Goal: Information Seeking & Learning: Learn about a topic

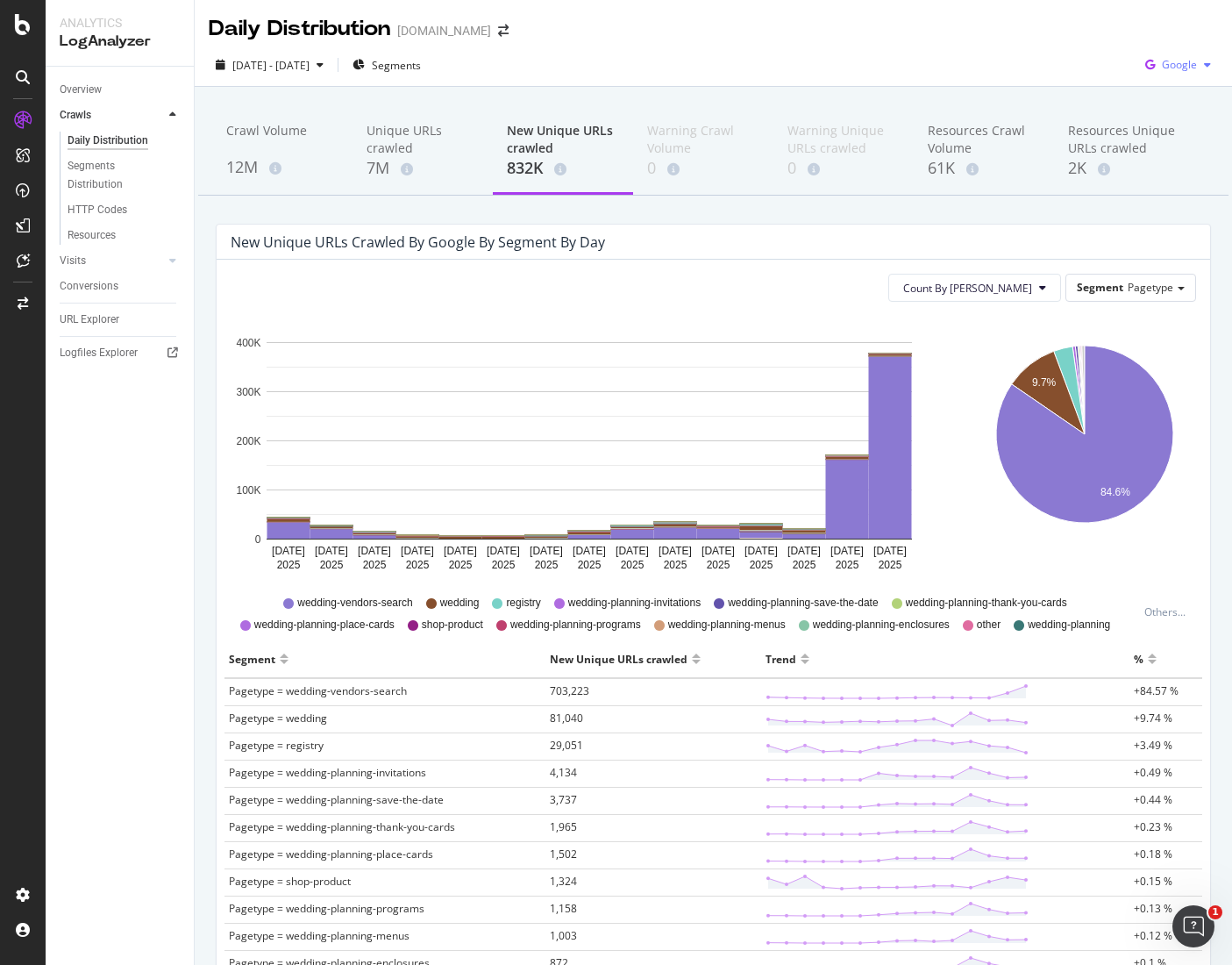
click at [1173, 70] on span "Google" at bounding box center [1179, 65] width 35 height 15
click at [782, 289] on div "Count By Day Segment Pagetype" at bounding box center [713, 288] width 966 height 28
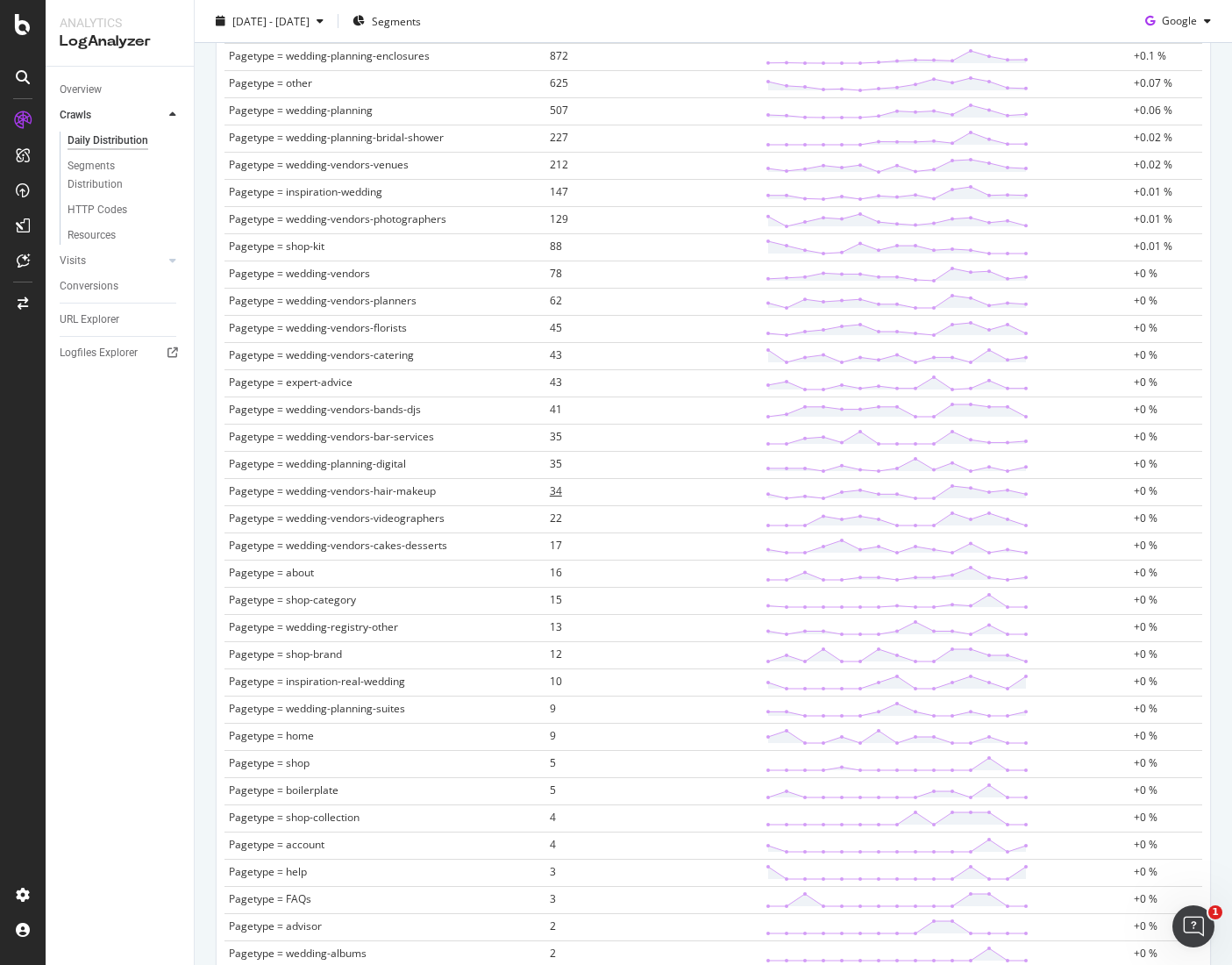
scroll to position [1458, 0]
